Goal: Complete application form

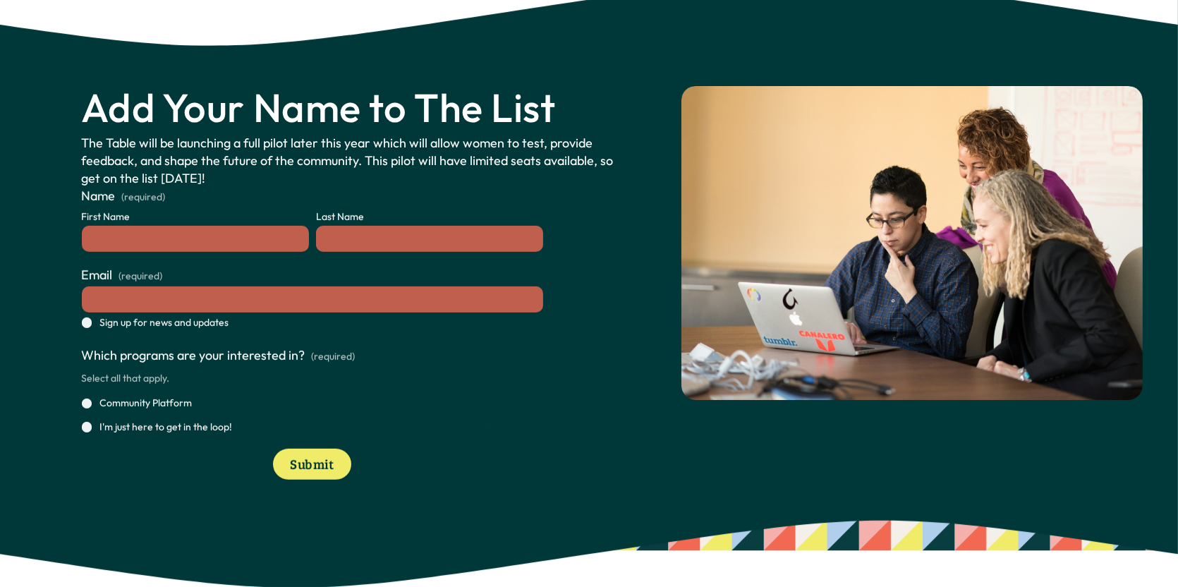
scroll to position [776, 0]
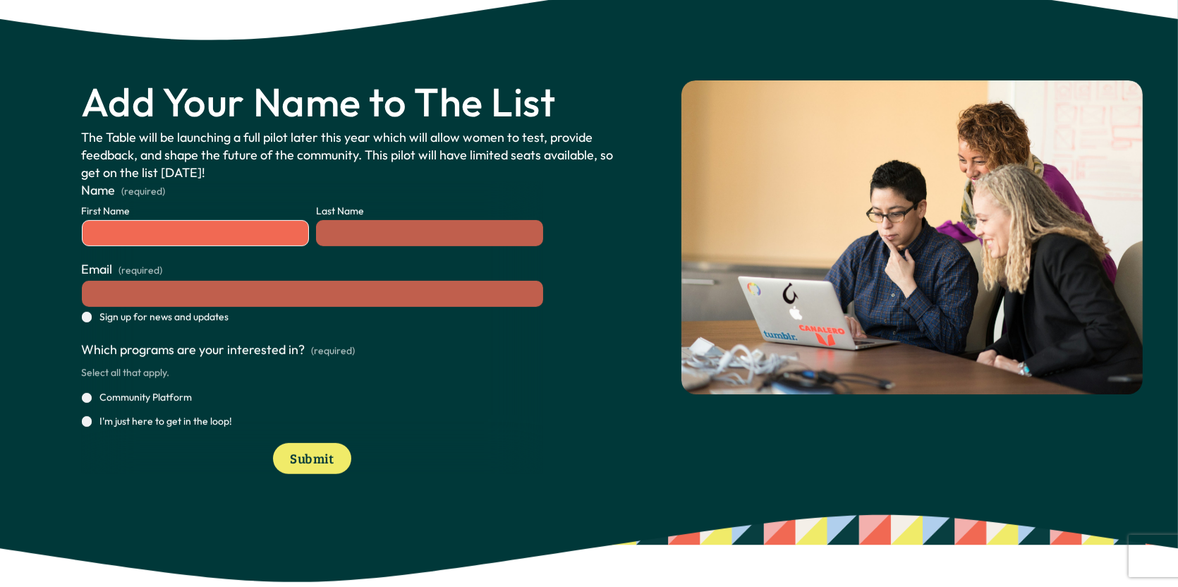
click at [147, 234] on input "First Name" at bounding box center [195, 233] width 227 height 26
click at [492, 164] on p "The Table will be launching a full pilot later this year which will allow women…" at bounding box center [359, 155] width 554 height 54
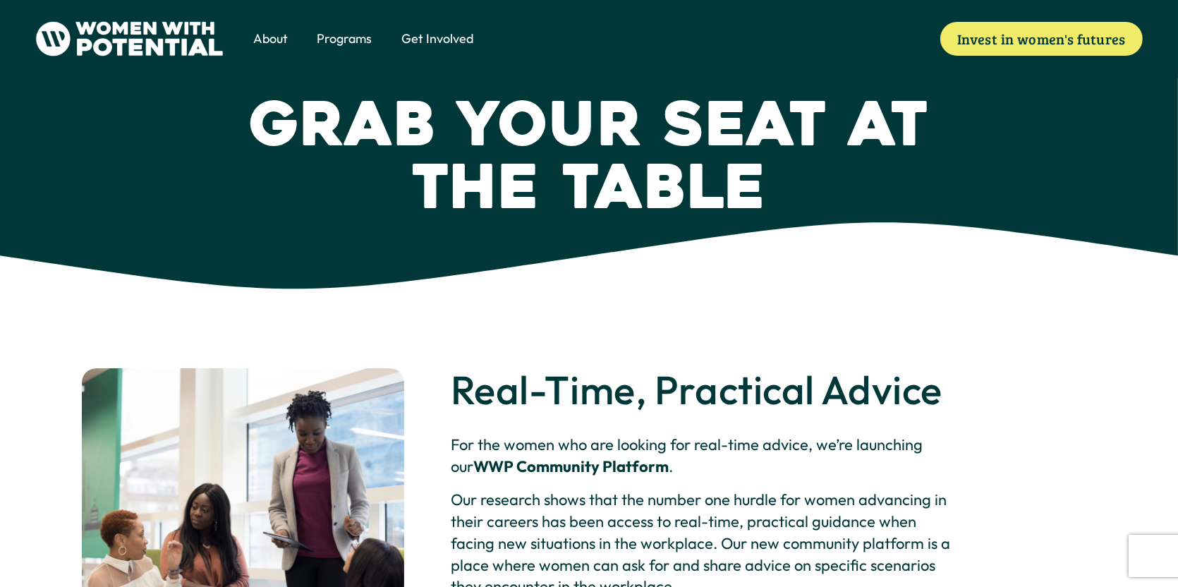
scroll to position [0, 0]
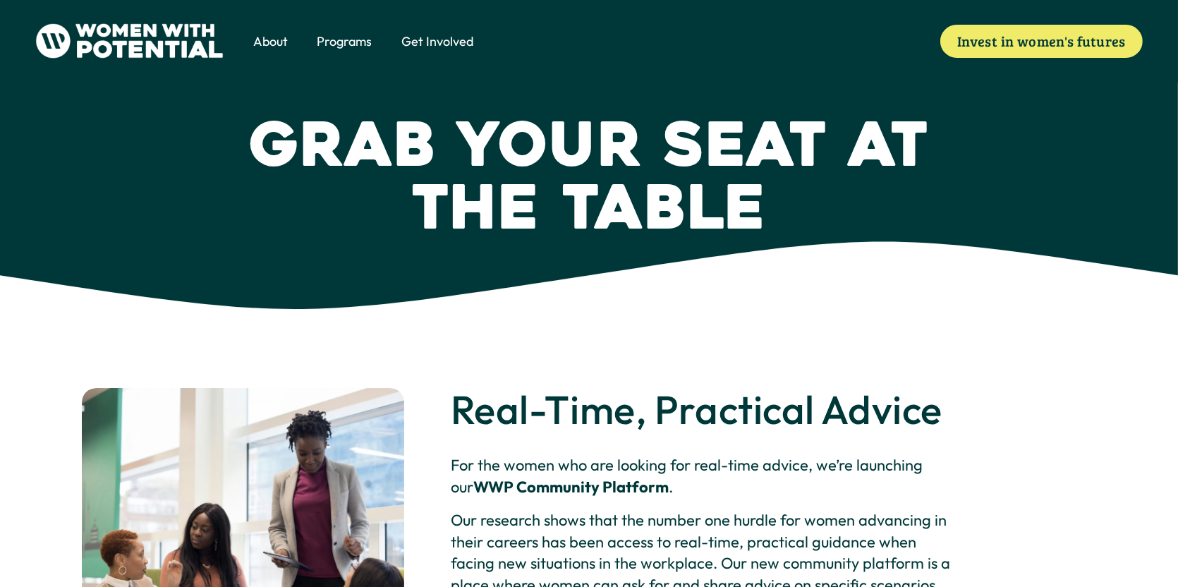
click at [1060, 32] on link "Invest in women's futures" at bounding box center [1041, 41] width 202 height 33
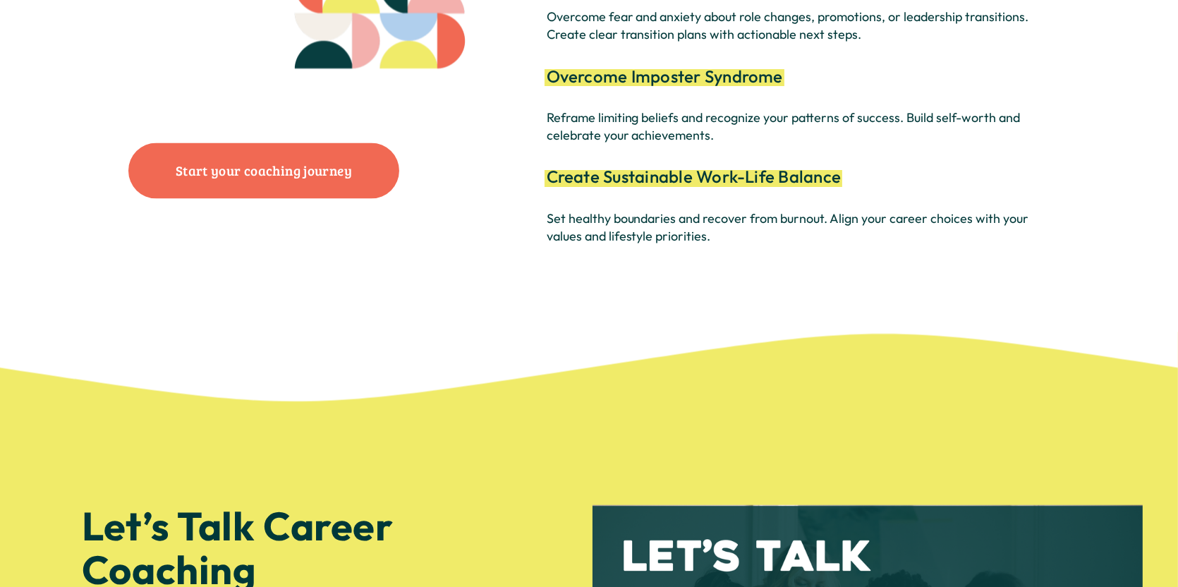
scroll to position [3739, 0]
